Goal: Check status: Check status

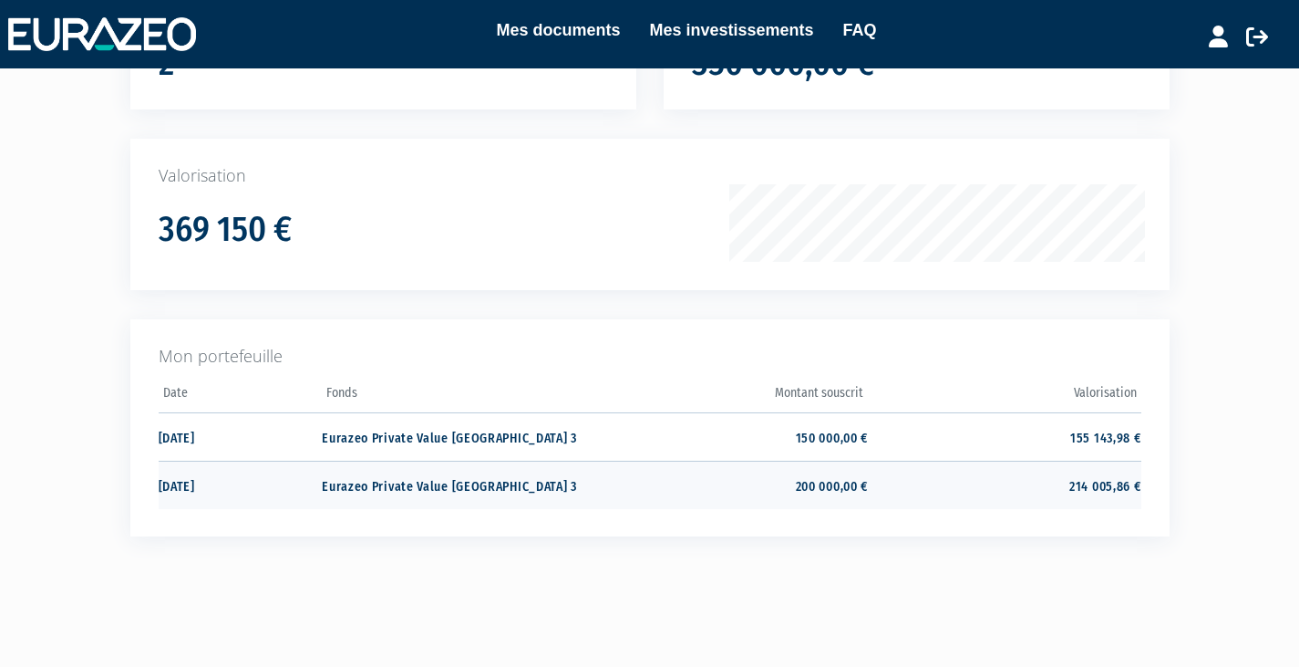
scroll to position [220, 0]
click at [937, 486] on td "214 005,86 €" at bounding box center [1004, 485] width 273 height 48
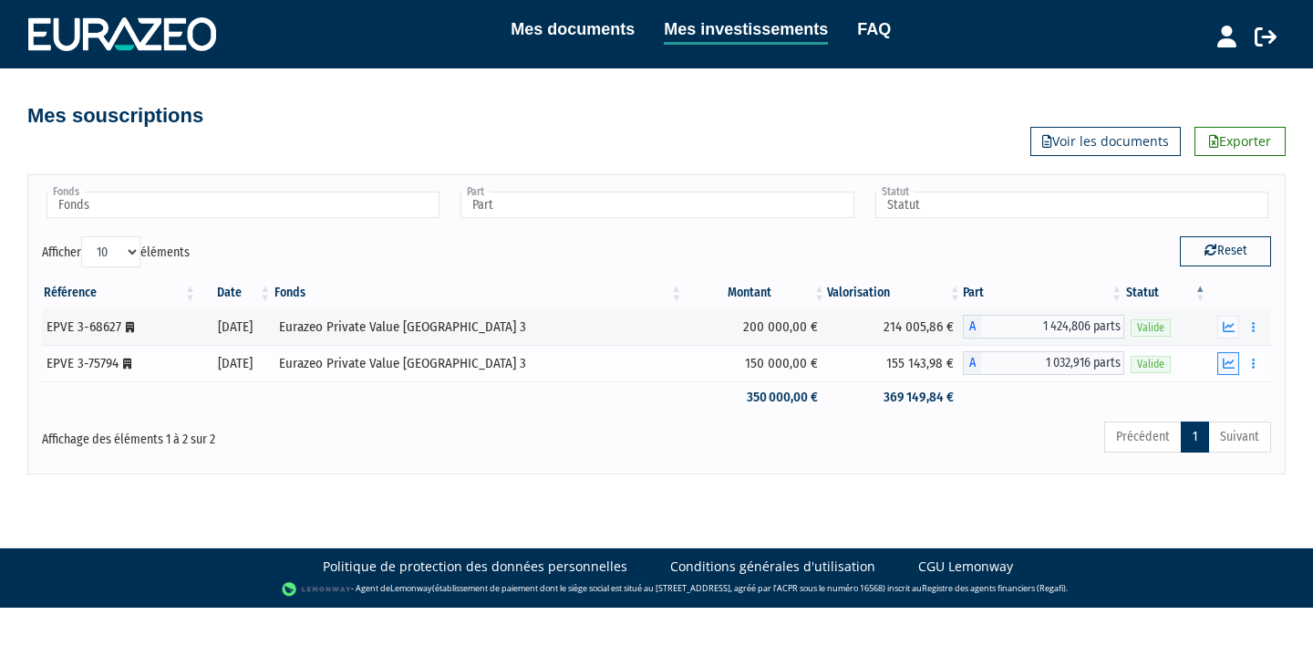
click at [1228, 368] on icon "button" at bounding box center [1229, 363] width 12 height 12
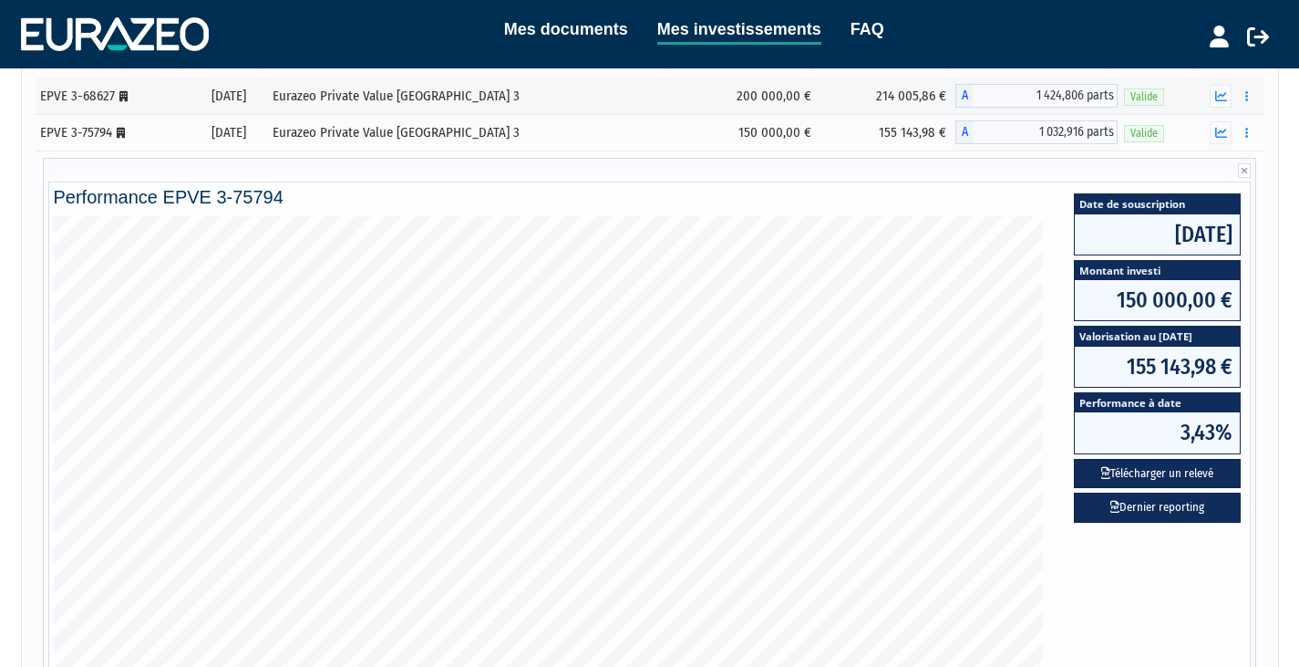
scroll to position [233, 0]
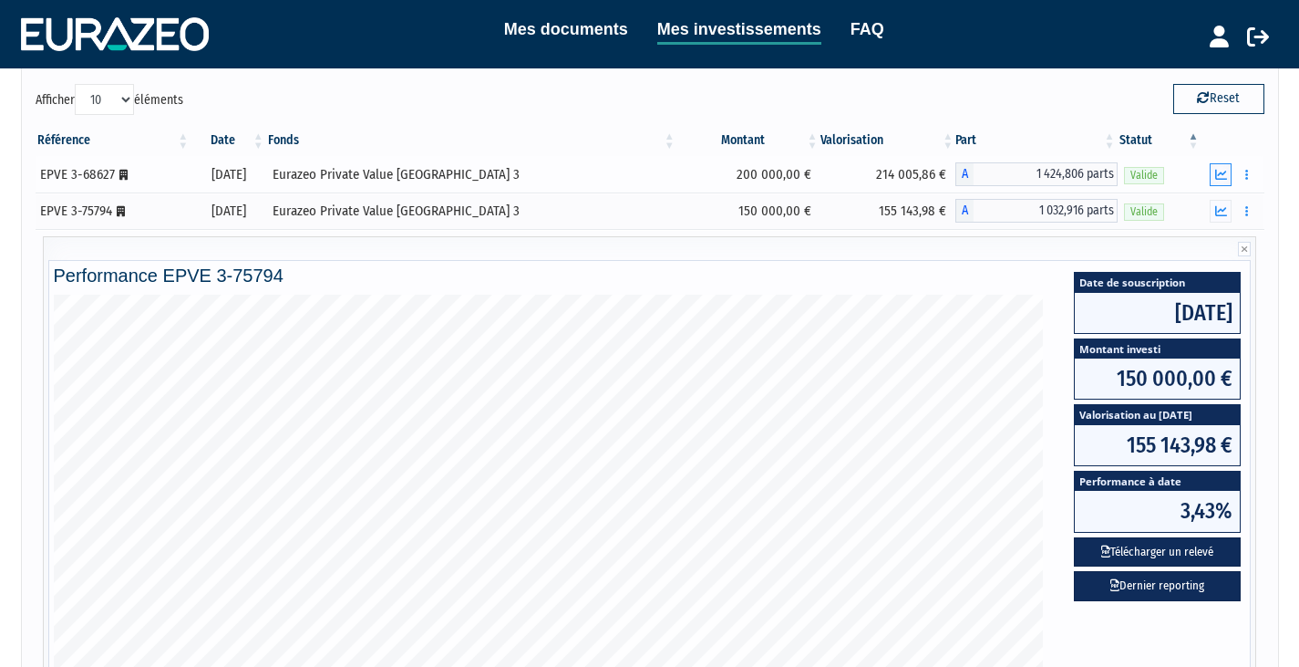
click at [1221, 175] on icon "button" at bounding box center [1222, 175] width 12 height 12
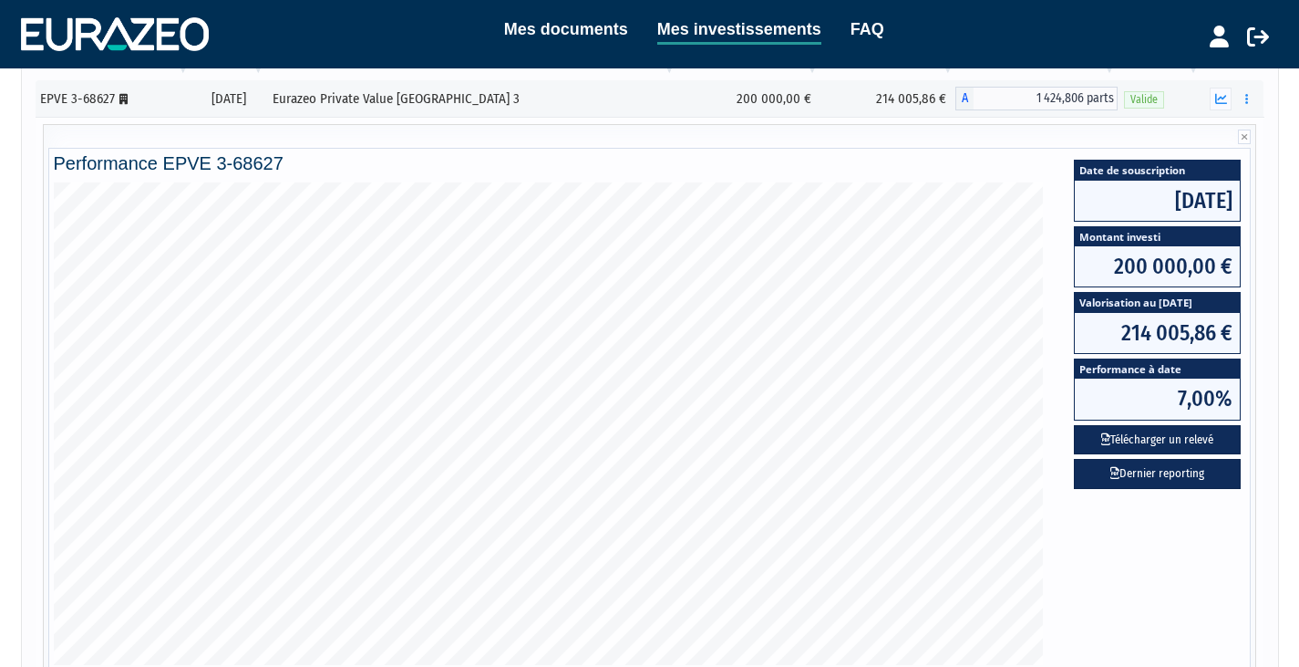
scroll to position [506, 0]
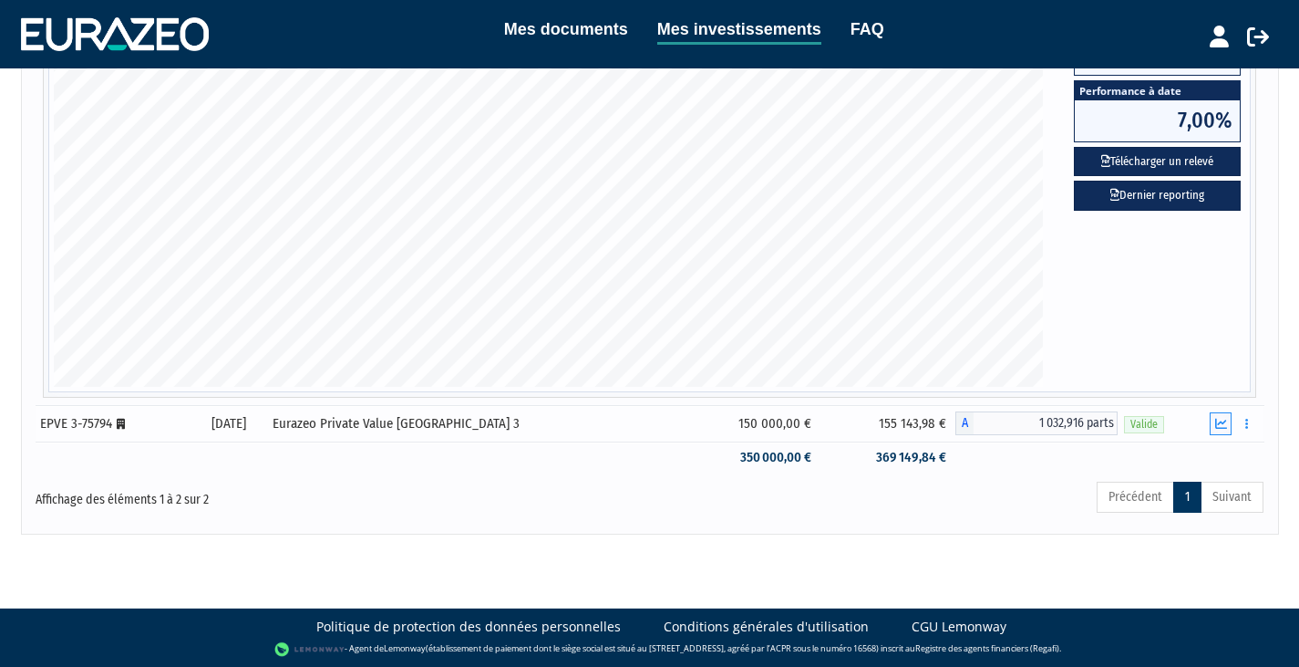
click at [1216, 425] on button "button" at bounding box center [1221, 423] width 22 height 23
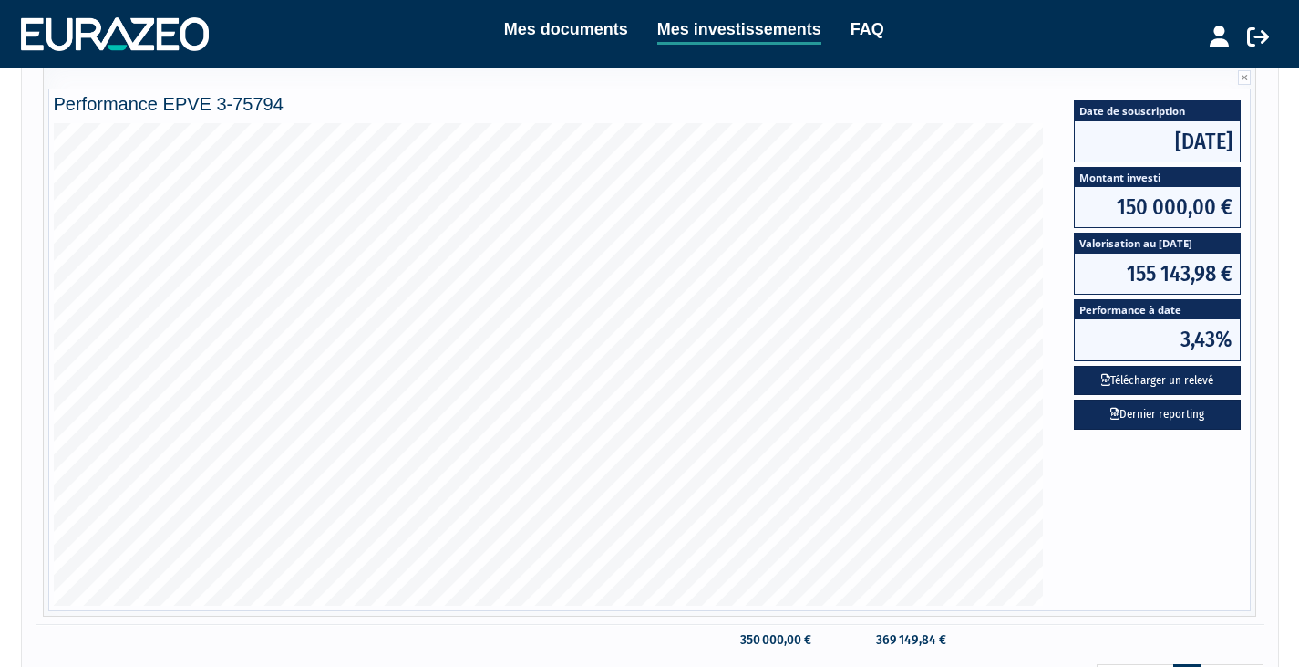
scroll to position [0, 0]
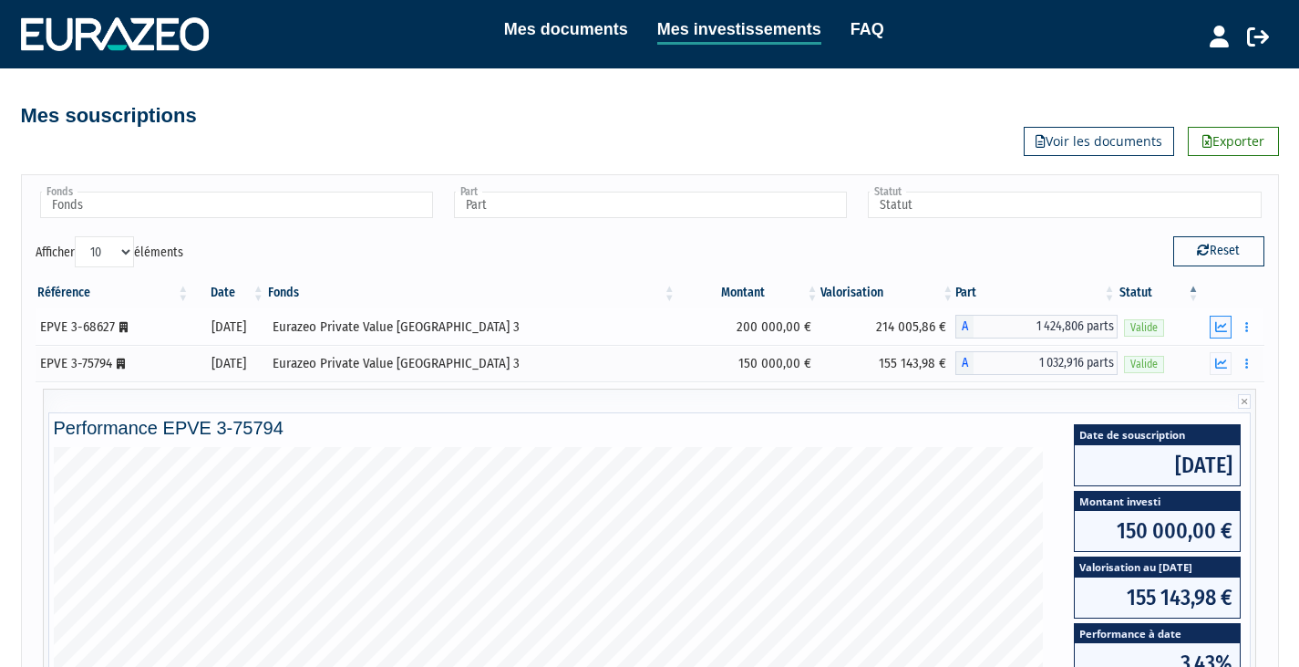
click at [1223, 325] on icon "button" at bounding box center [1222, 327] width 12 height 12
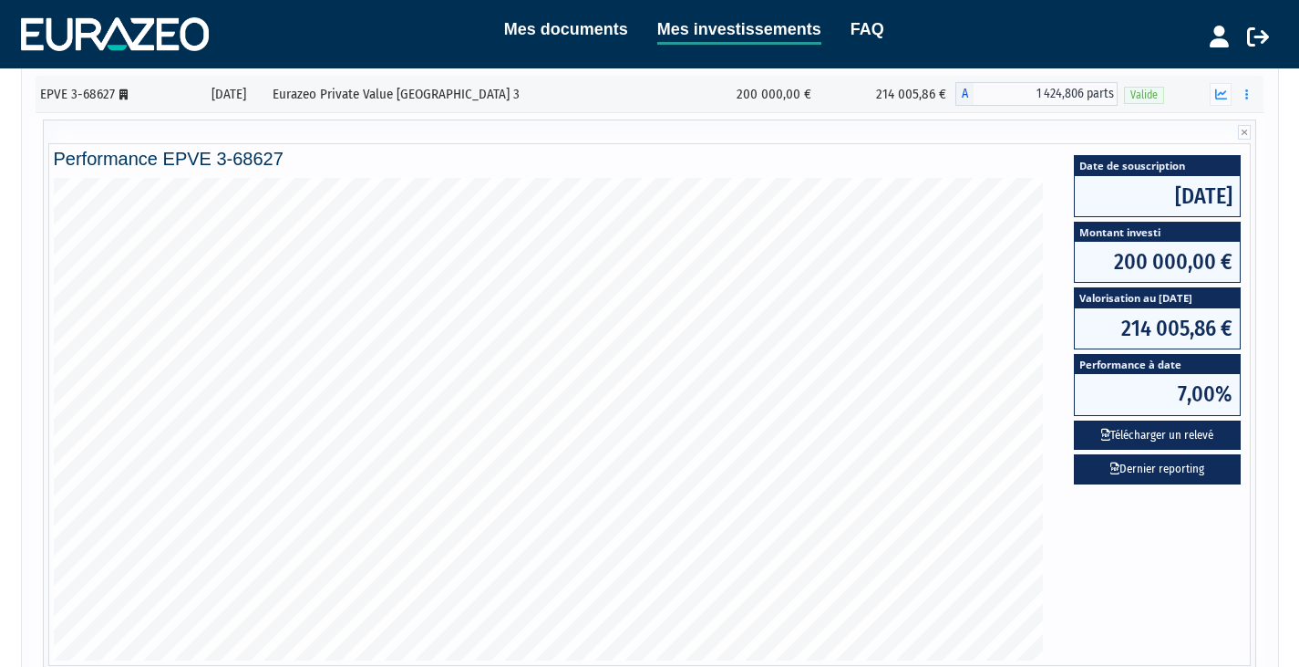
scroll to position [236, 0]
